Goal: Find contact information: Find contact information

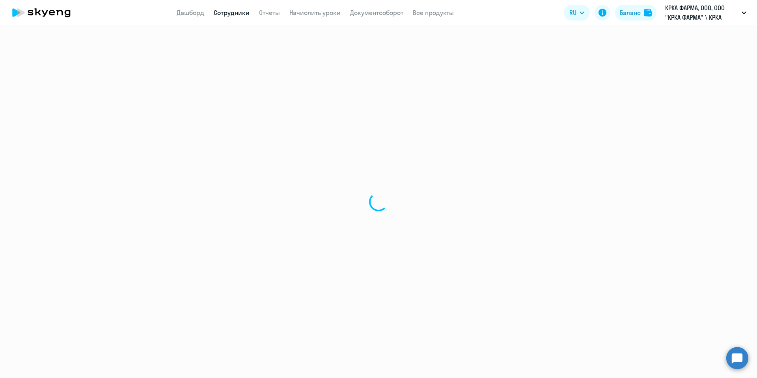
select select "30"
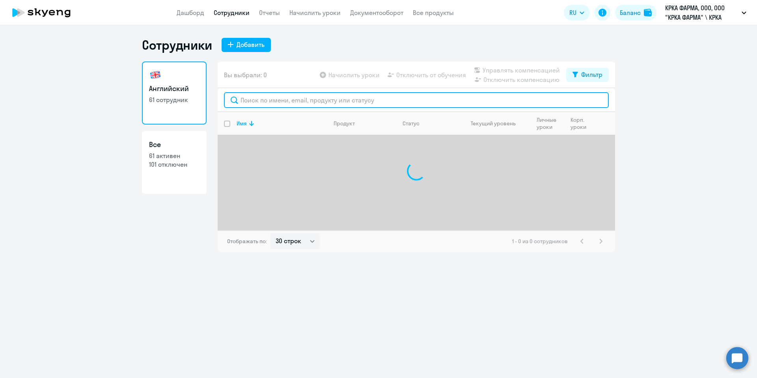
click at [284, 99] on input "text" at bounding box center [416, 100] width 385 height 16
type input "Яловая"
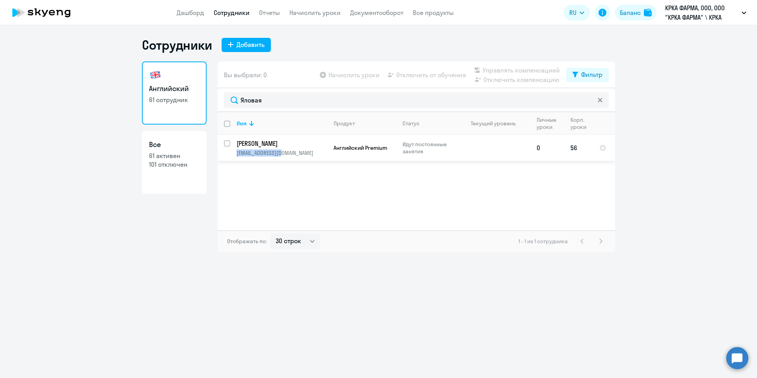
drag, startPoint x: 289, startPoint y: 155, endPoint x: 231, endPoint y: 157, distance: 57.9
click at [231, 157] on td "[PERSON_NAME] [EMAIL_ADDRESS][DOMAIN_NAME]" at bounding box center [278, 148] width 97 height 26
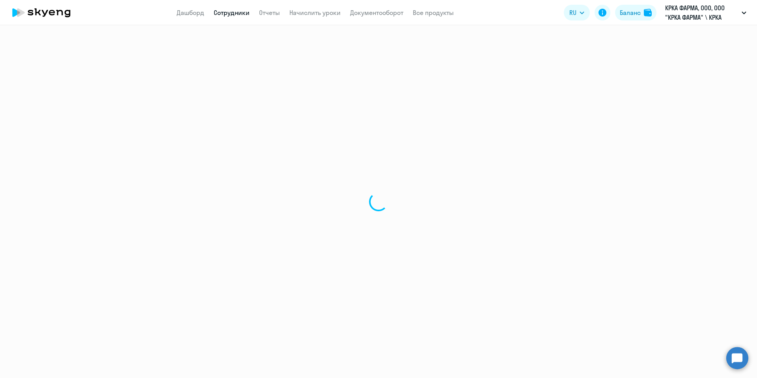
select select "english"
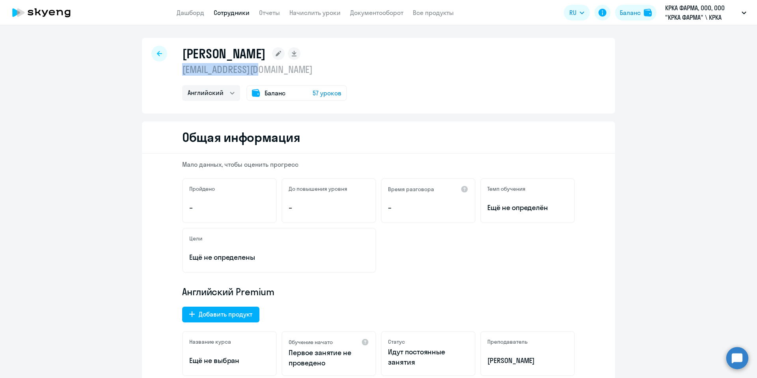
drag, startPoint x: 240, startPoint y: 72, endPoint x: 172, endPoint y: 73, distance: 68.6
click at [172, 73] on div "[PERSON_NAME] [EMAIL_ADDRESS][DOMAIN_NAME] Английский Баланс 57 уроков" at bounding box center [378, 76] width 473 height 76
copy p "[EMAIL_ADDRESS][DOMAIN_NAME]"
